Goal: Find specific page/section: Find specific page/section

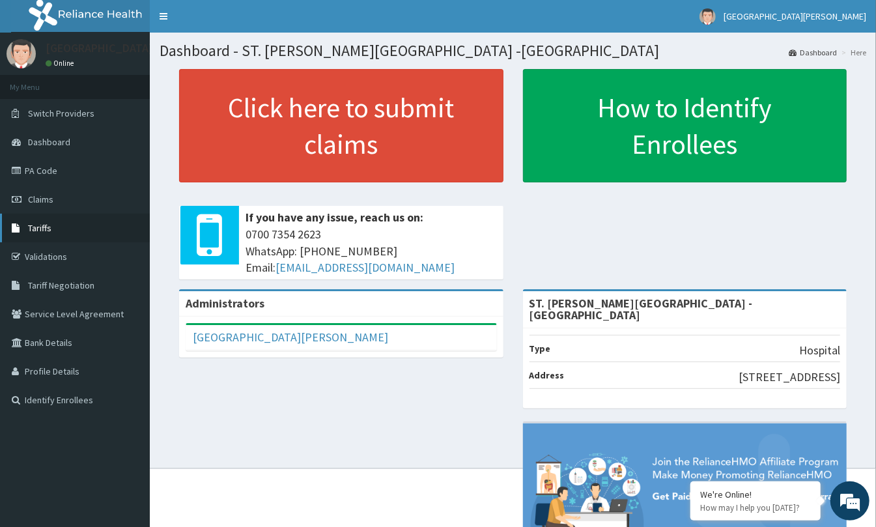
click at [84, 230] on link "Tariffs" at bounding box center [75, 228] width 150 height 29
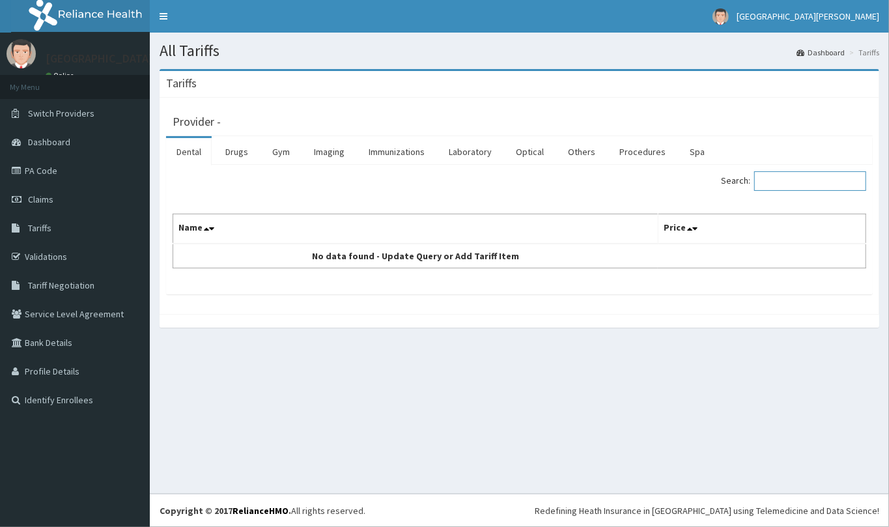
click at [793, 186] on input "Search:" at bounding box center [810, 181] width 112 height 20
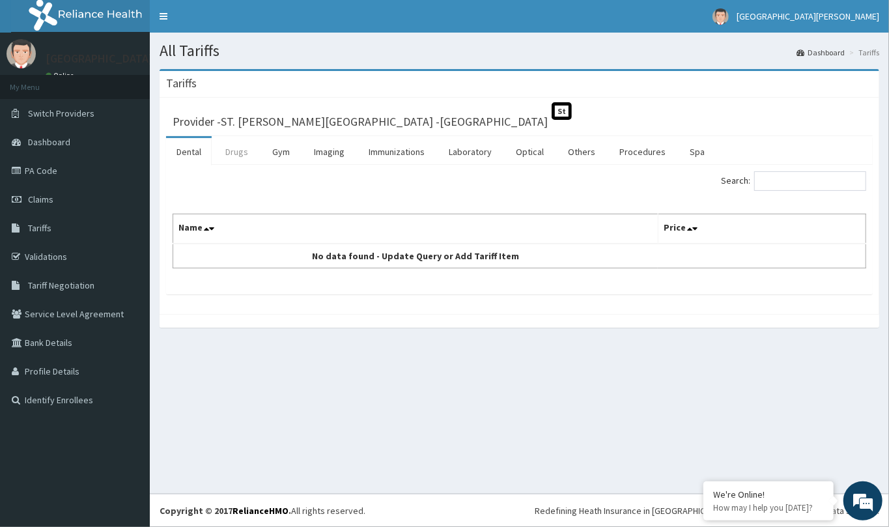
click at [238, 149] on link "Drugs" at bounding box center [237, 151] width 44 height 27
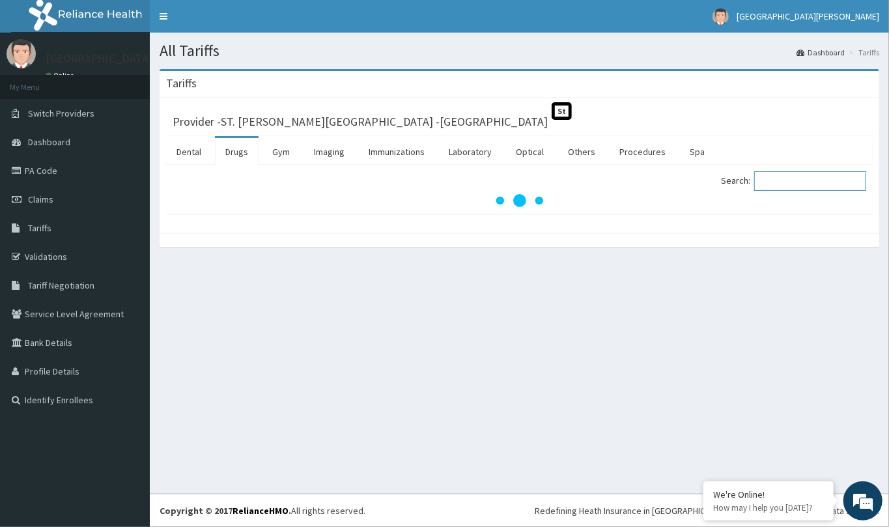
click at [816, 183] on input "Search:" at bounding box center [810, 181] width 112 height 20
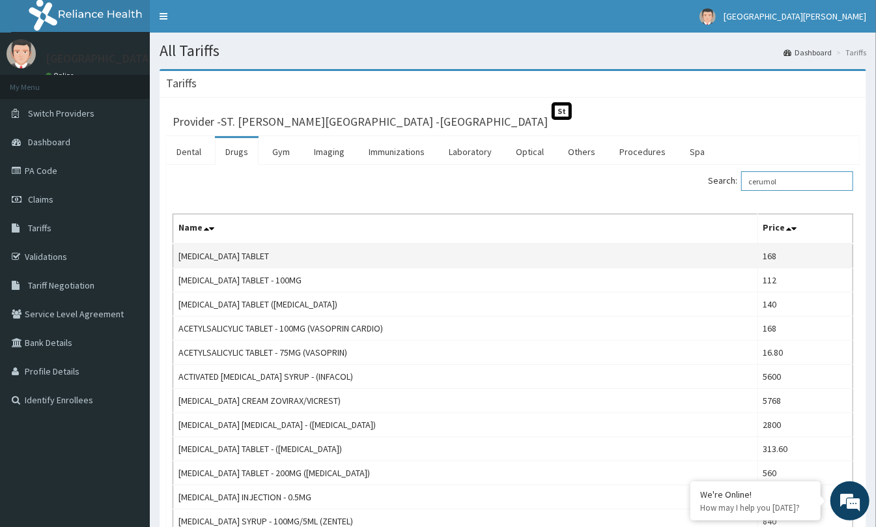
type input "cerumol"
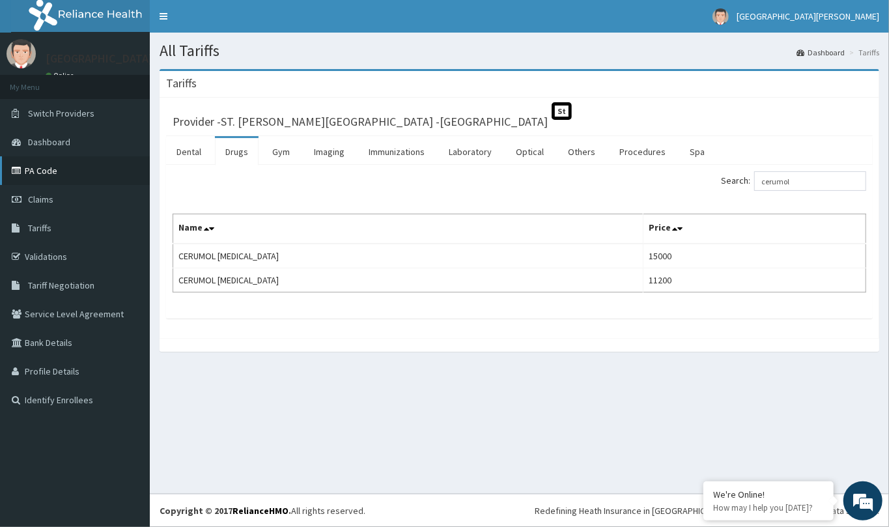
click at [79, 163] on link "PA Code" at bounding box center [75, 170] width 150 height 29
